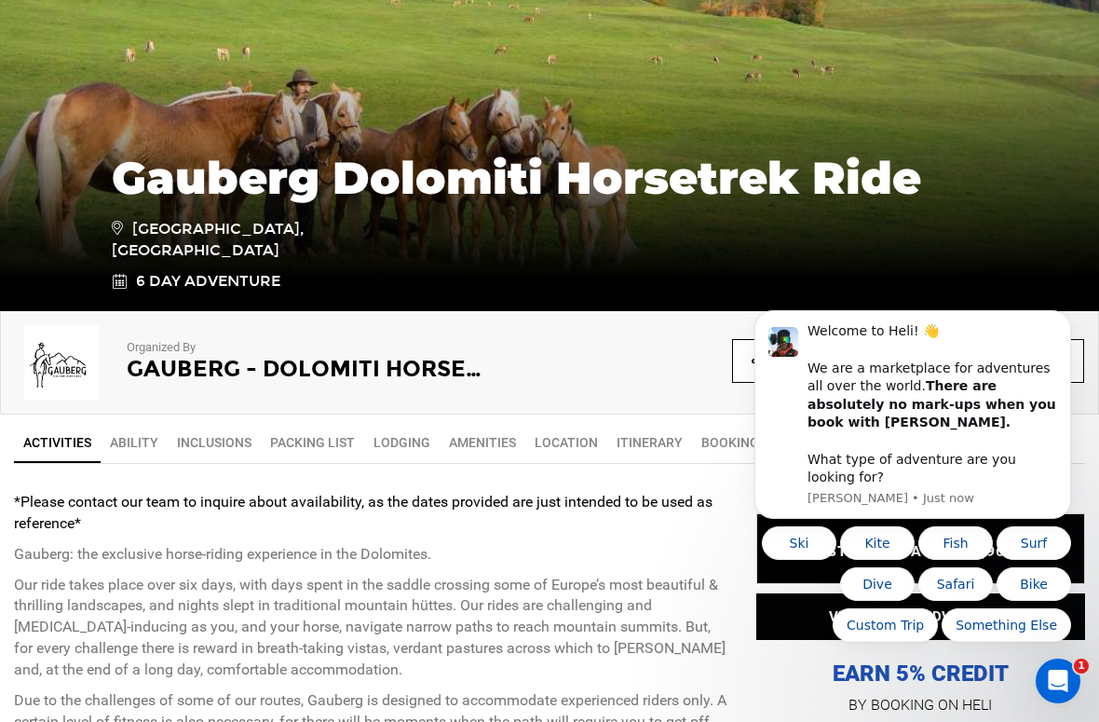
click at [408, 443] on link "Lodging" at bounding box center [401, 442] width 75 height 37
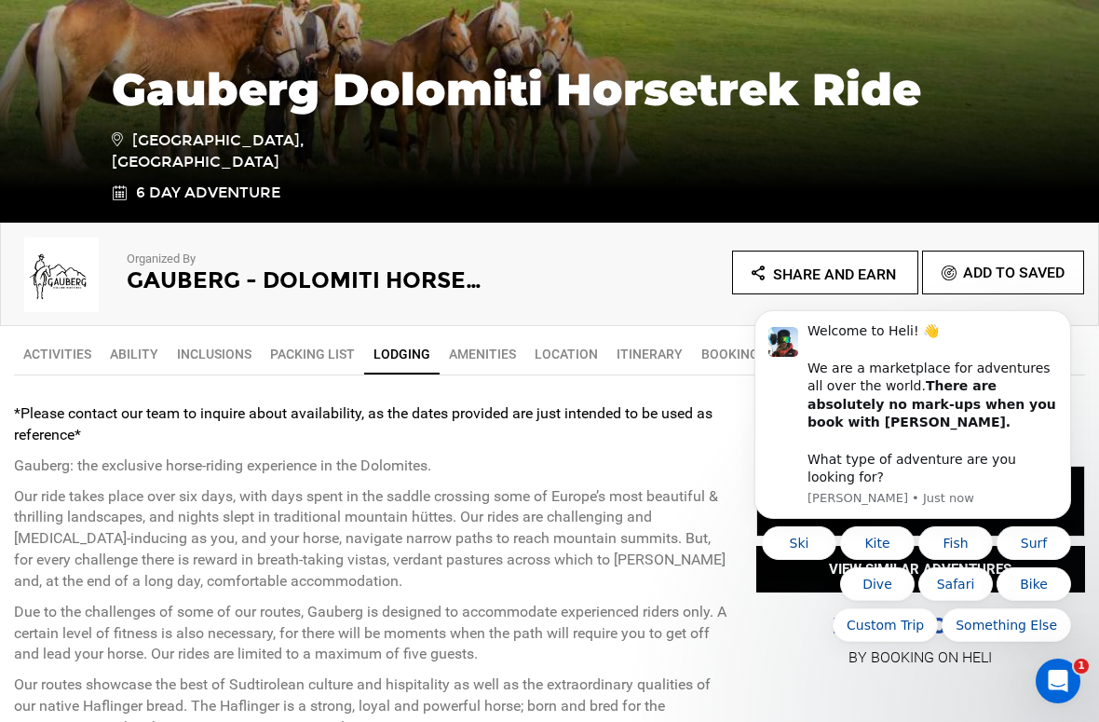
scroll to position [406, 0]
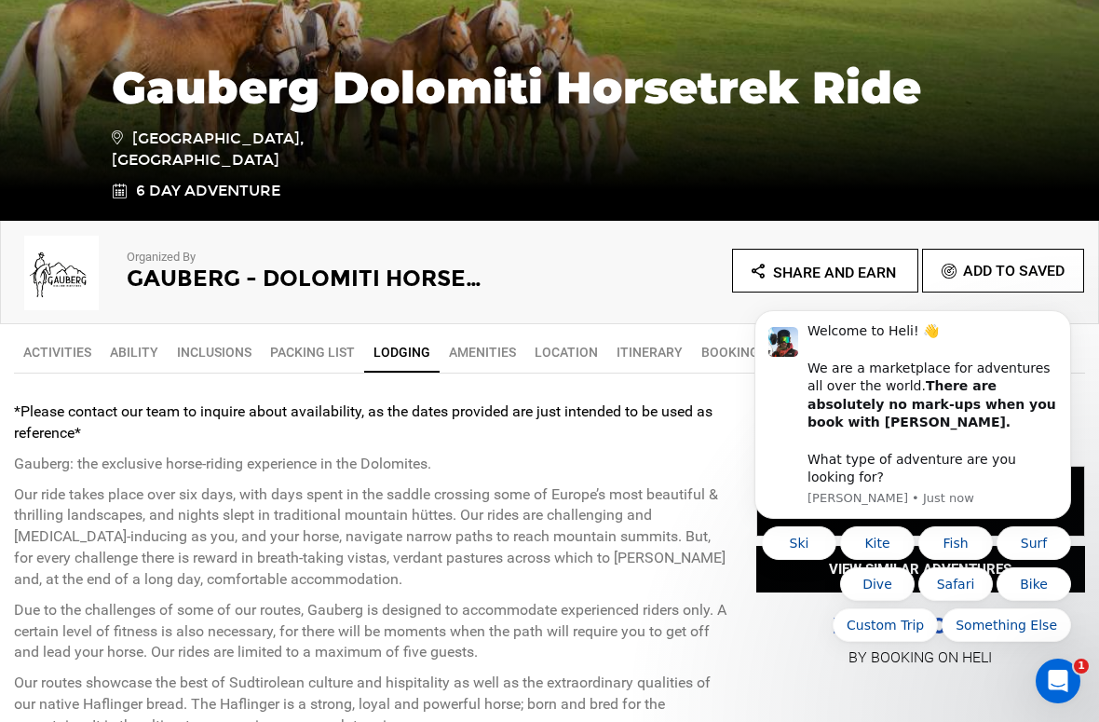
click at [573, 346] on link "Location" at bounding box center [566, 351] width 82 height 37
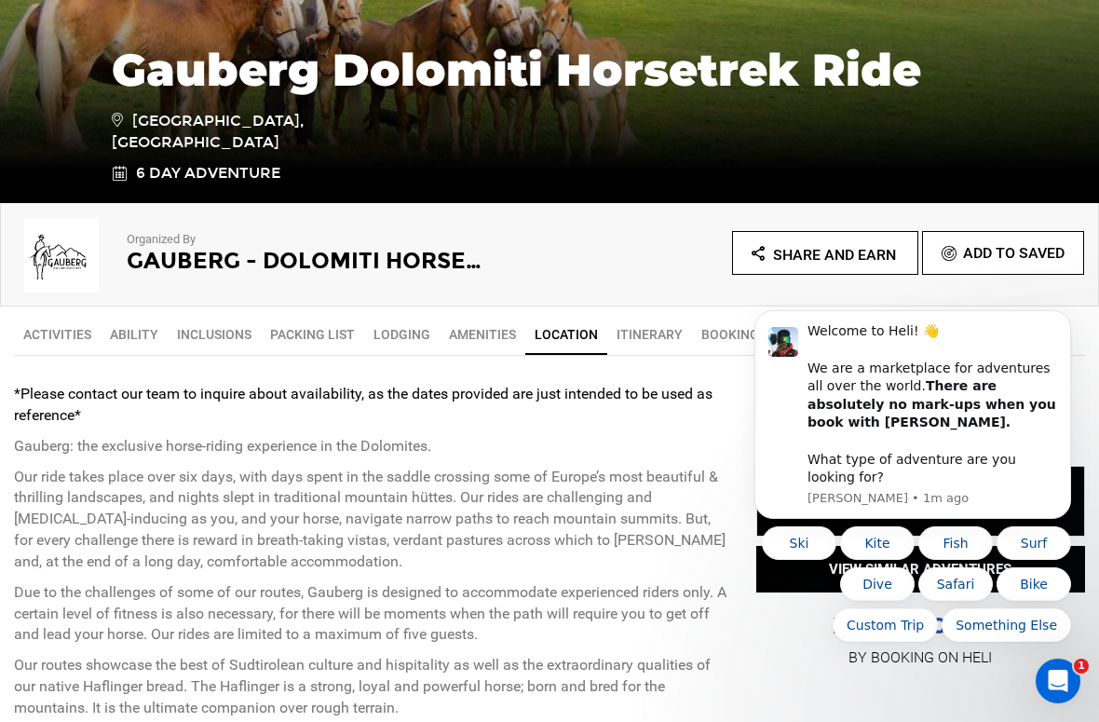
scroll to position [502, 0]
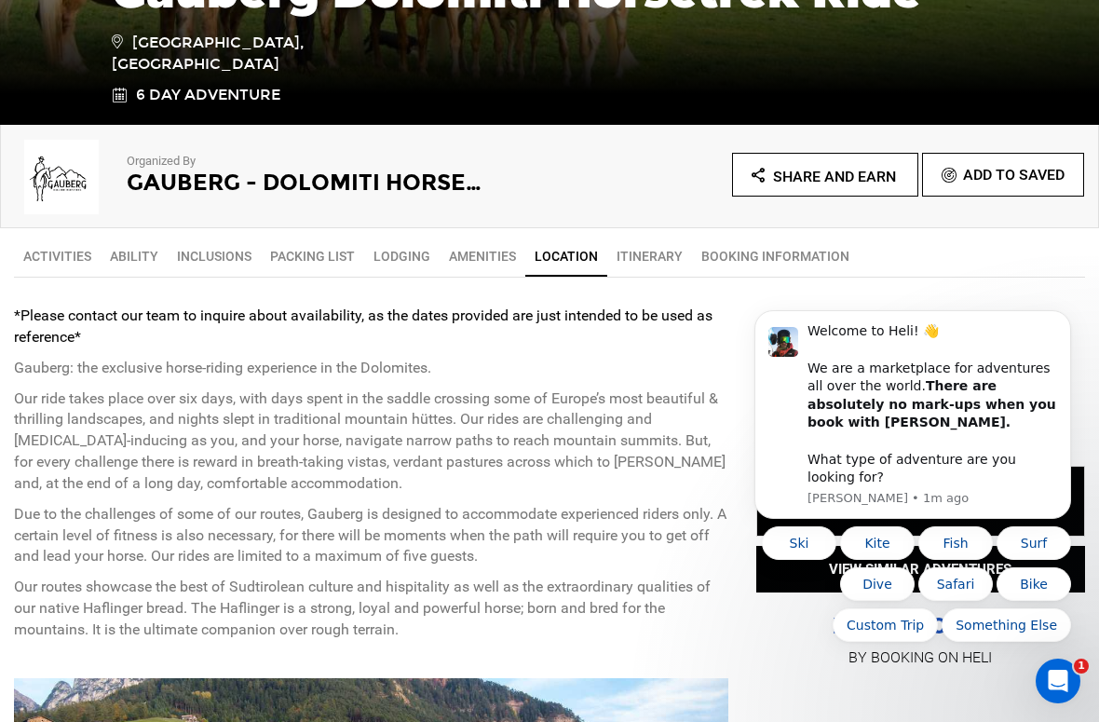
click at [709, 254] on link "BOOKING INFORMATION" at bounding box center [775, 256] width 167 height 37
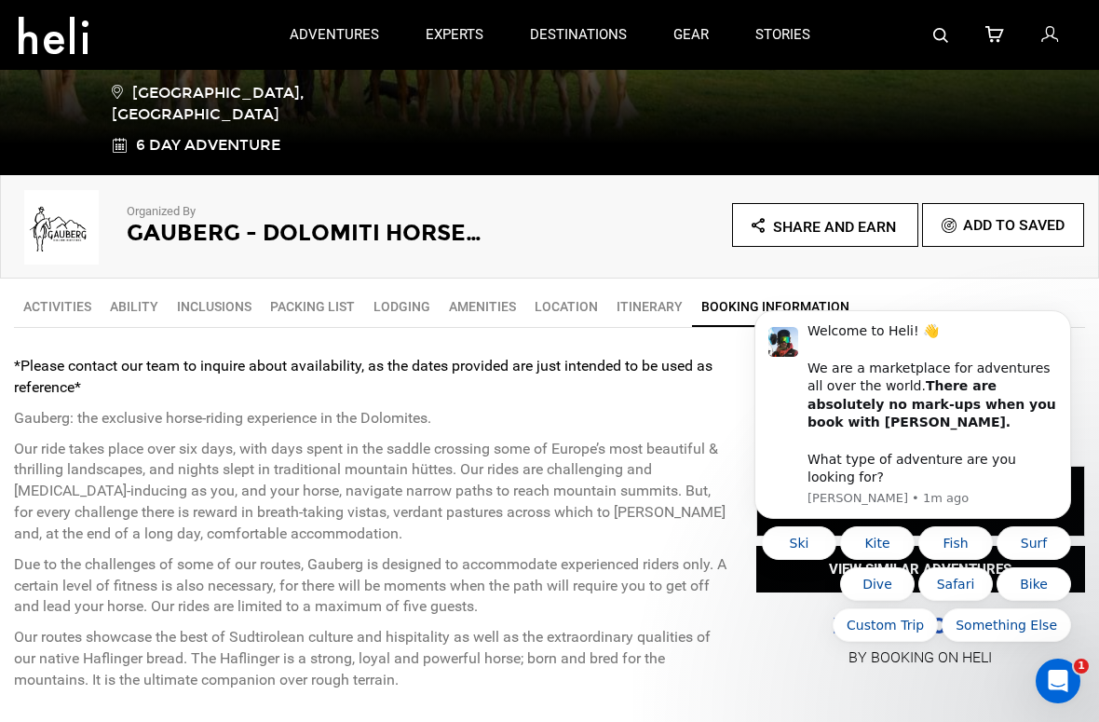
scroll to position [437, 0]
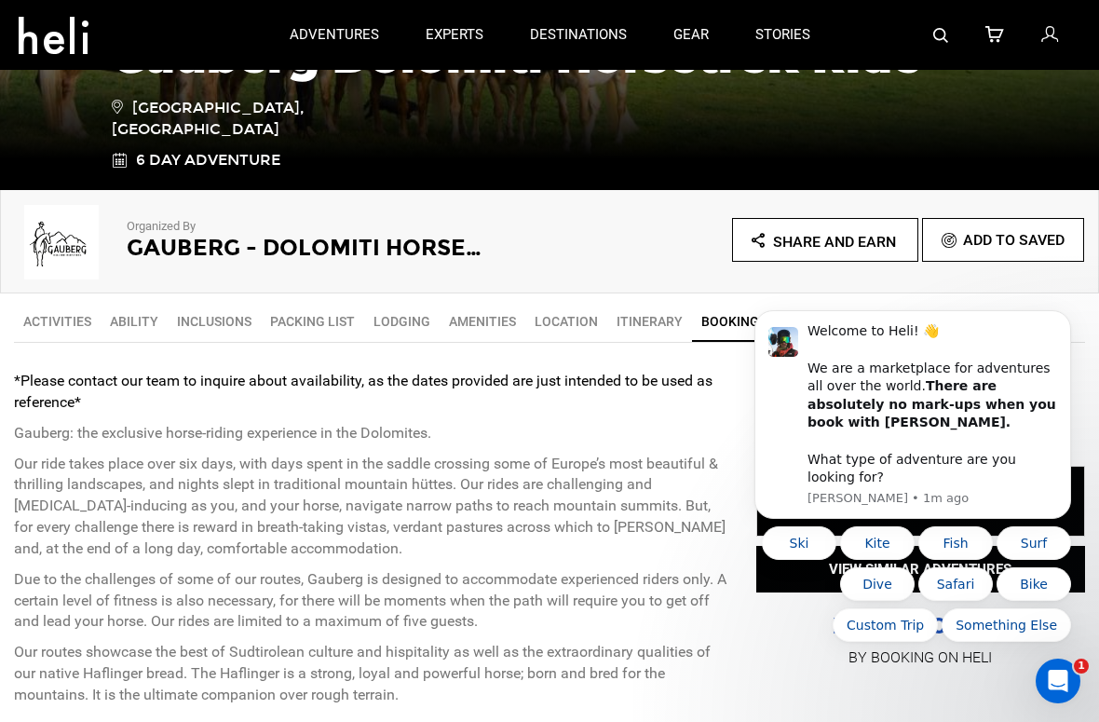
click at [638, 318] on link "Itinerary" at bounding box center [649, 321] width 85 height 37
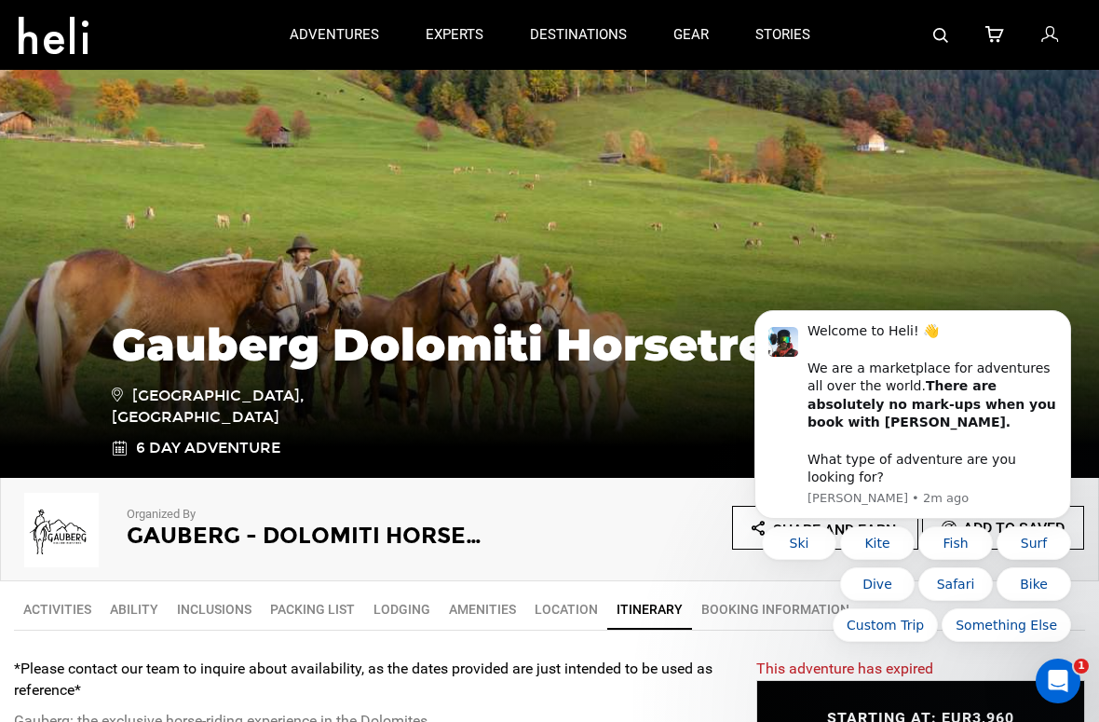
scroll to position [0, 0]
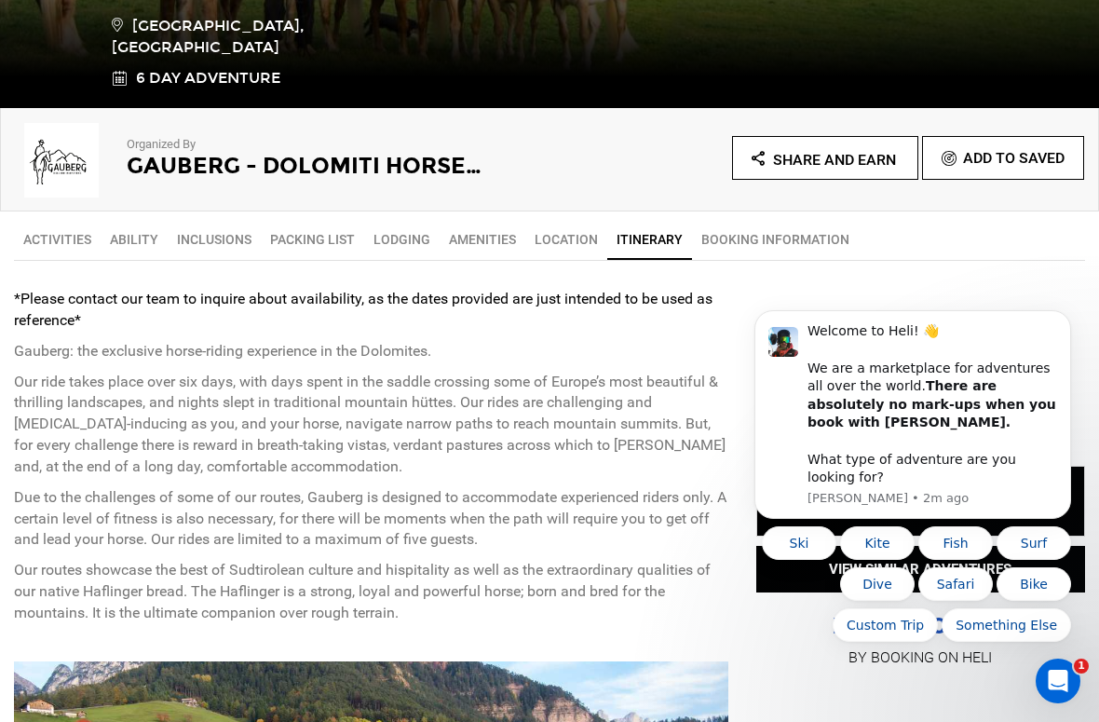
click at [728, 232] on link "BOOKING INFORMATION" at bounding box center [775, 239] width 167 height 37
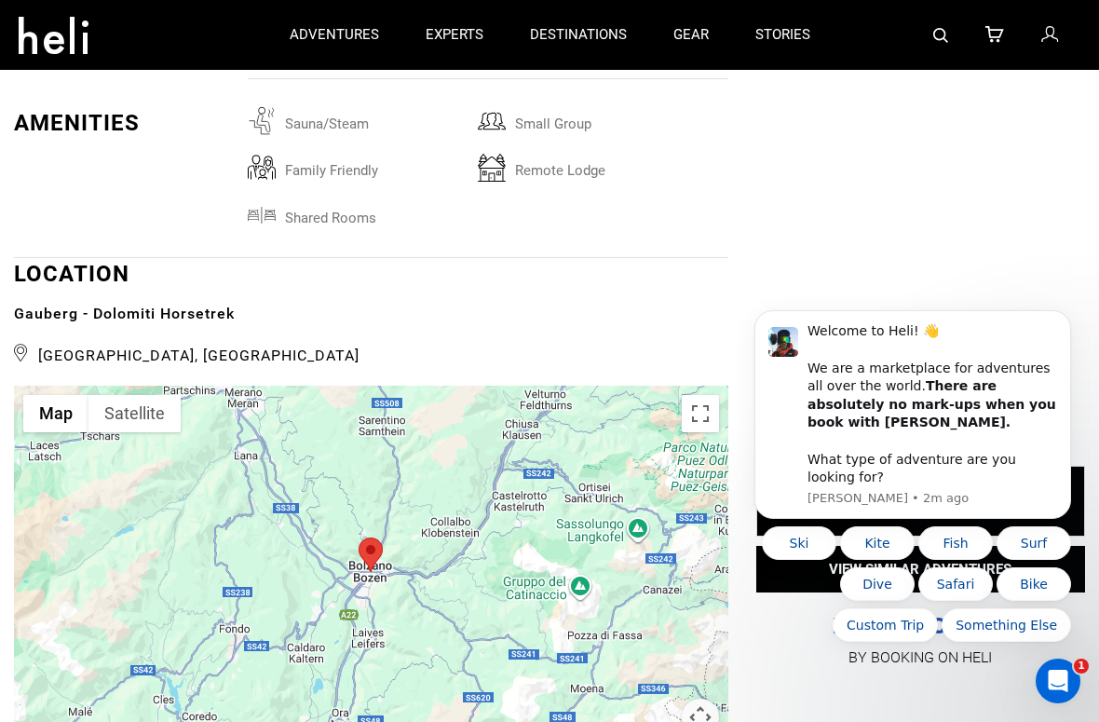
scroll to position [3232, 0]
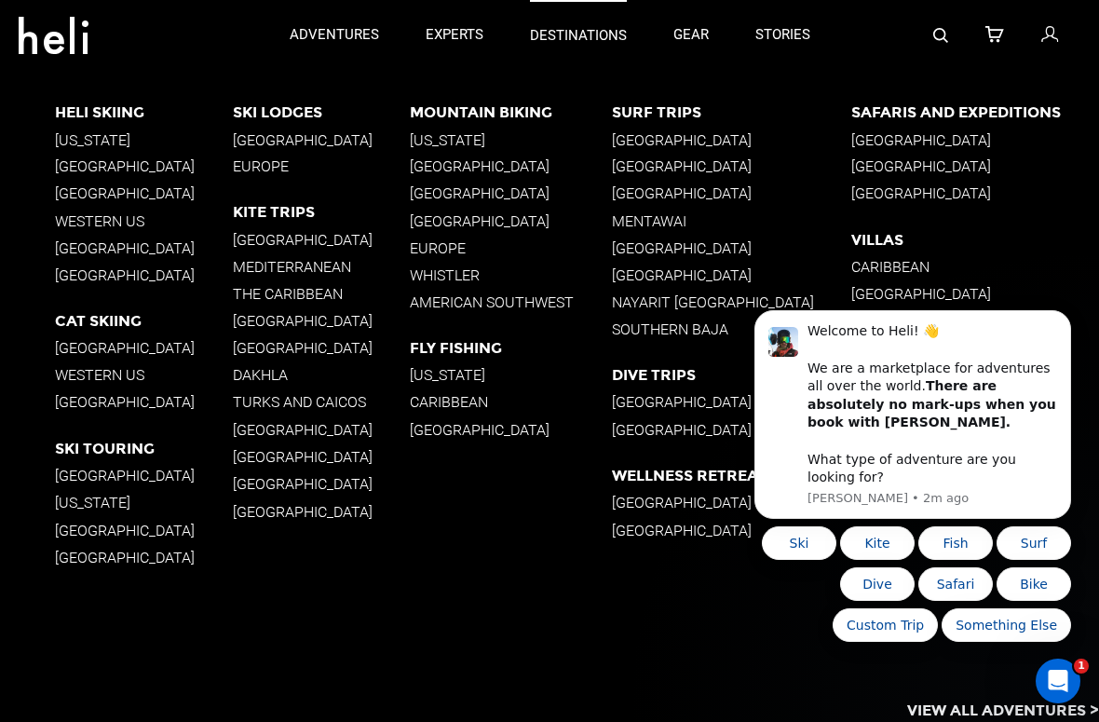
click at [531, 44] on p "destinations" at bounding box center [578, 36] width 97 height 20
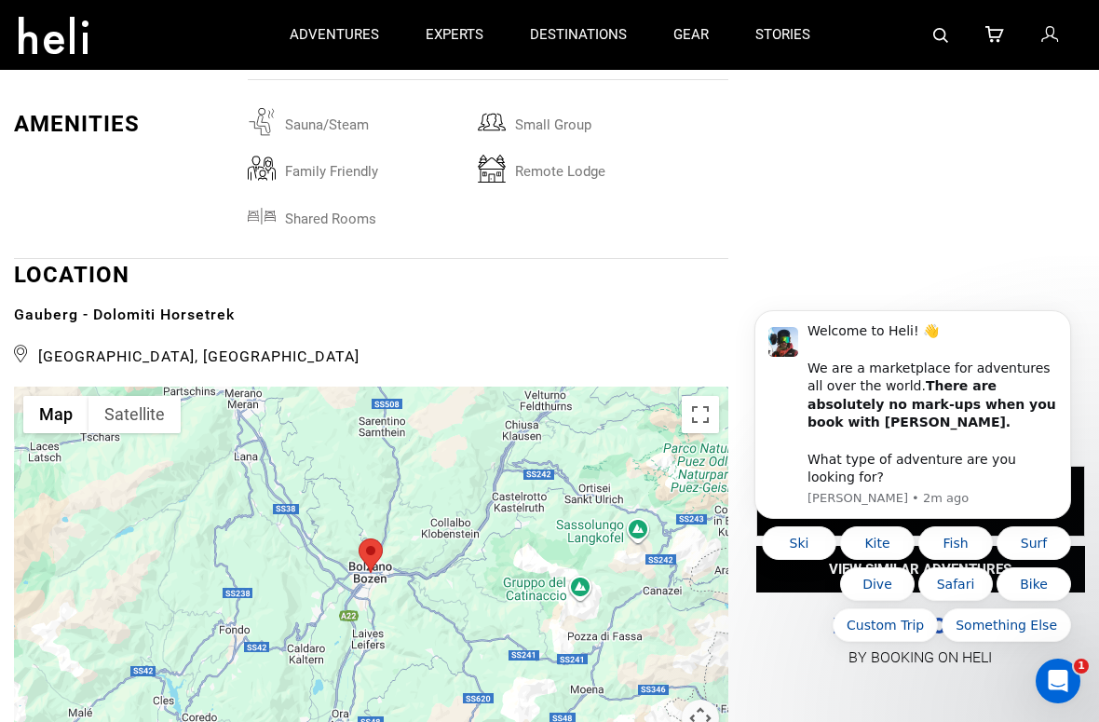
click at [423, 32] on div "adventures experts destinations gear stories" at bounding box center [549, 35] width 567 height 70
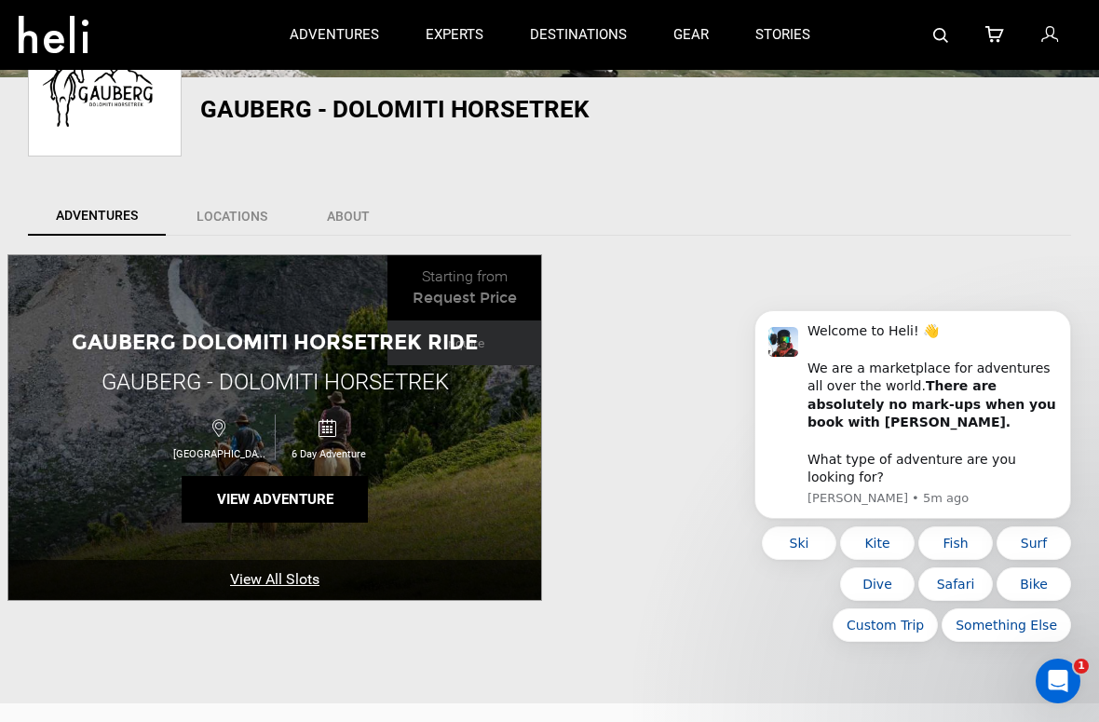
scroll to position [1, 0]
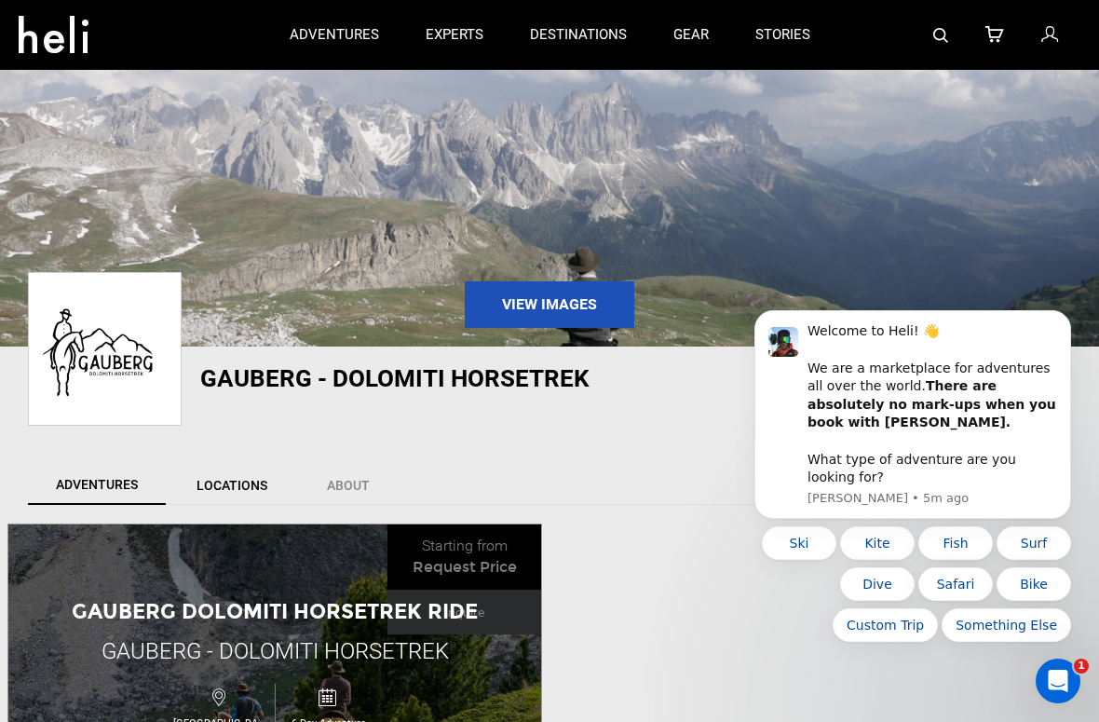
click at [275, 496] on link "Locations" at bounding box center [232, 485] width 129 height 39
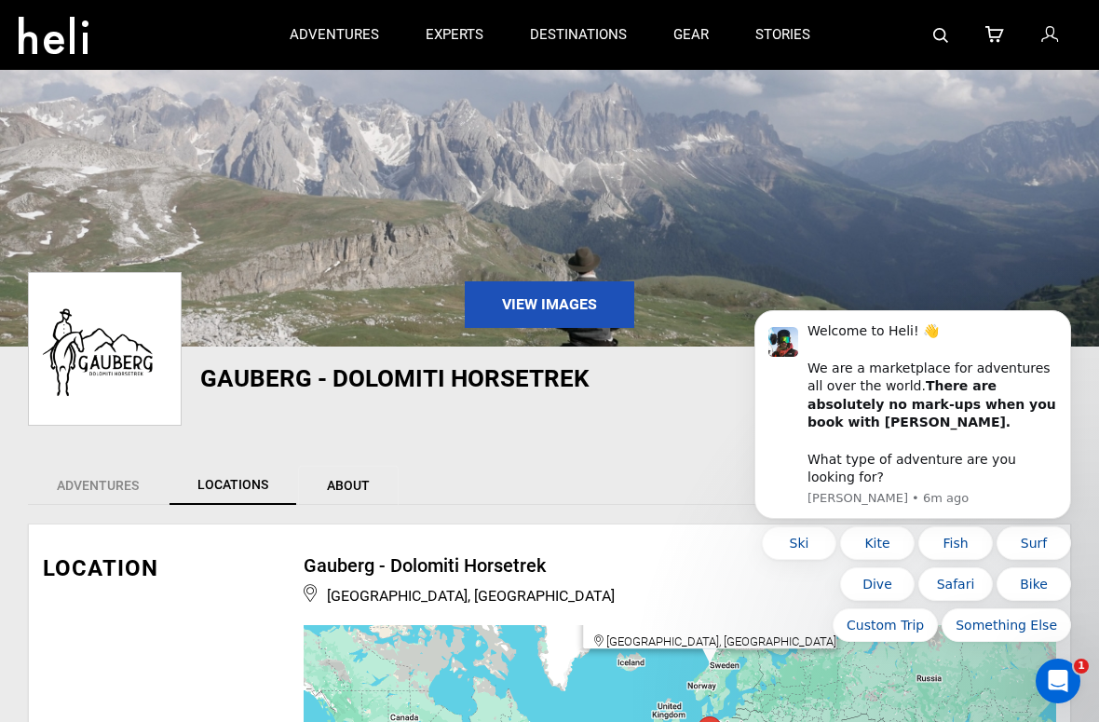
click at [352, 488] on link "About" at bounding box center [348, 485] width 101 height 39
